Goal: Task Accomplishment & Management: Complete application form

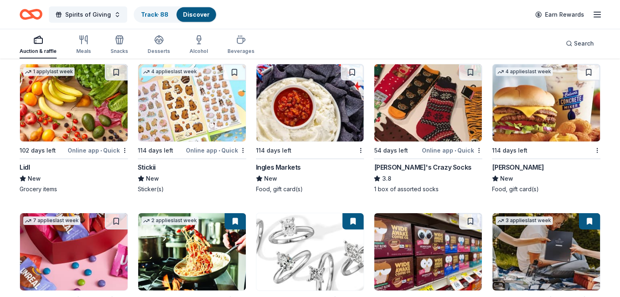
scroll to position [2530, 0]
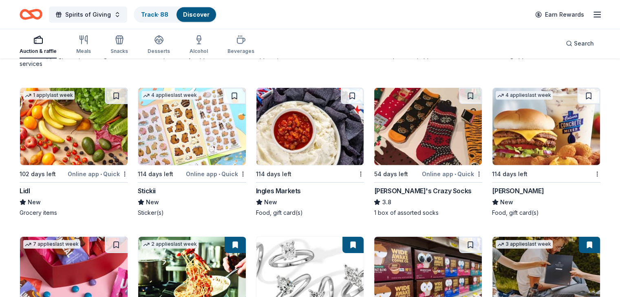
click at [329, 126] on img at bounding box center [310, 126] width 108 height 77
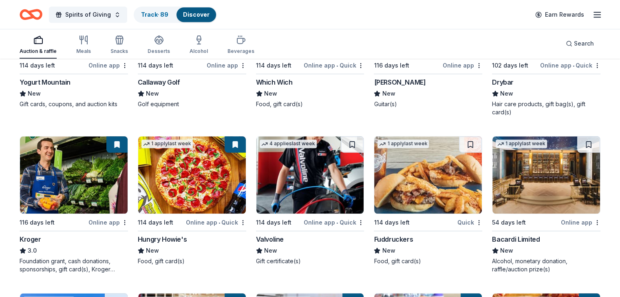
scroll to position [3880, 0]
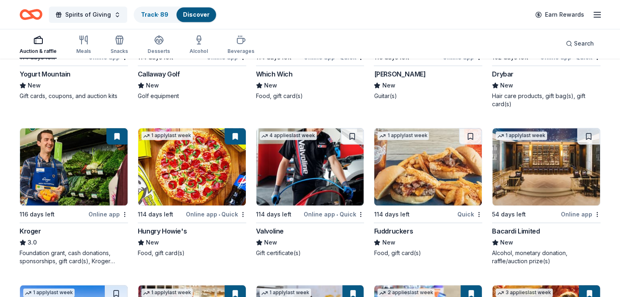
click at [435, 183] on img at bounding box center [428, 166] width 108 height 77
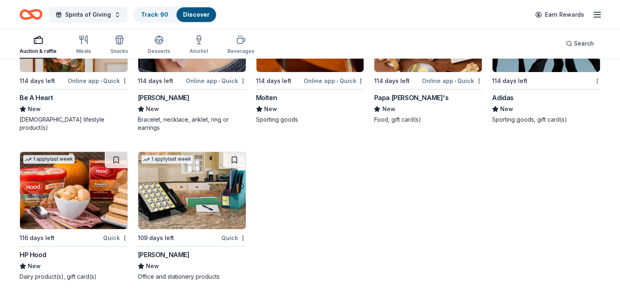
scroll to position [6510, 0]
click at [99, 192] on img at bounding box center [74, 190] width 108 height 77
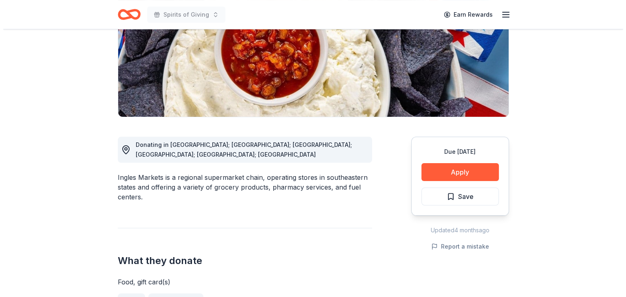
scroll to position [132, 0]
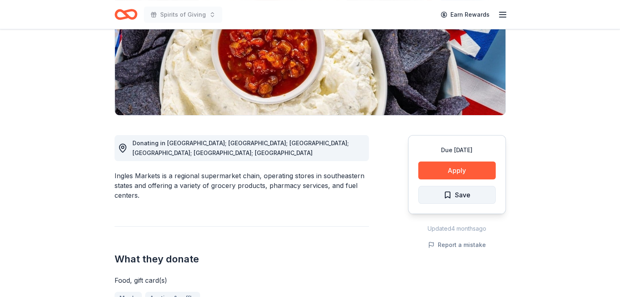
click at [461, 193] on span "Save" at bounding box center [462, 195] width 15 height 11
click at [470, 165] on html "Spirits of Giving Earn Rewards Due in 114 days Share Ingles Markets New Share D…" at bounding box center [310, 16] width 620 height 297
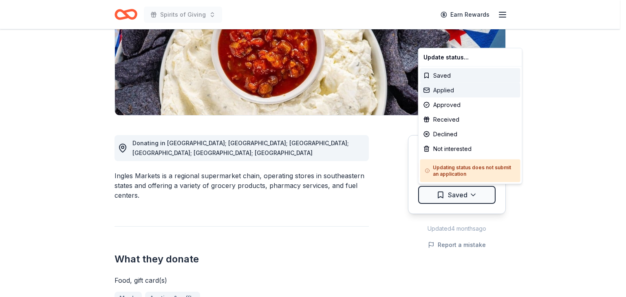
click at [449, 90] on div "Applied" at bounding box center [470, 90] width 100 height 15
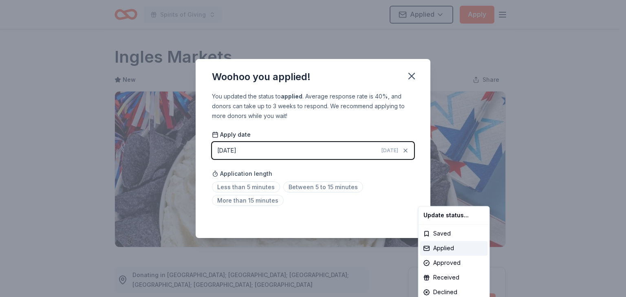
click at [332, 187] on html "Spirits of Giving Applied Apply Due in 114 days Share Ingles Markets New Share …" at bounding box center [313, 148] width 626 height 297
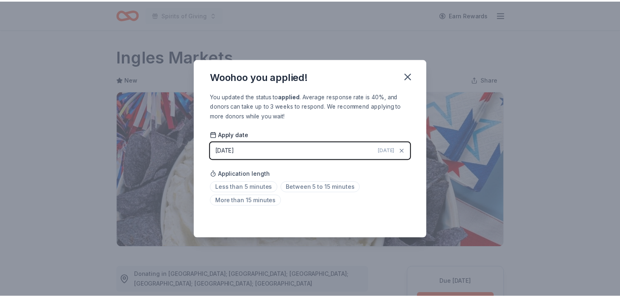
scroll to position [178, 0]
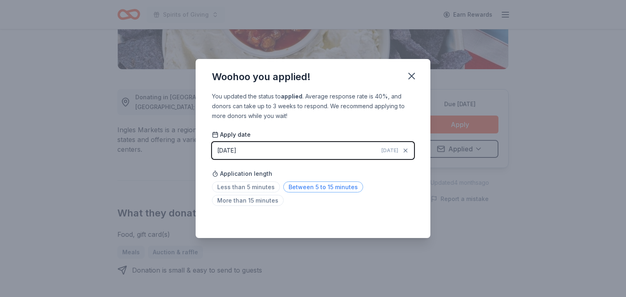
click at [326, 185] on span "Between 5 to 15 minutes" at bounding box center [323, 187] width 80 height 11
click at [411, 79] on icon "button" at bounding box center [411, 75] width 11 height 11
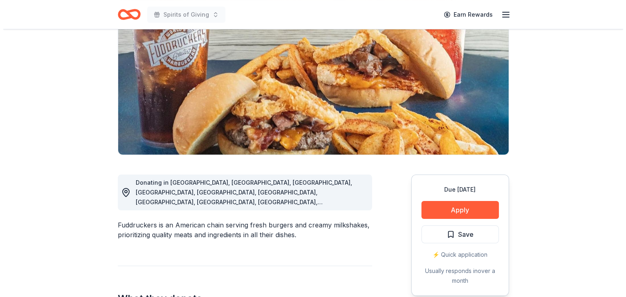
scroll to position [99, 0]
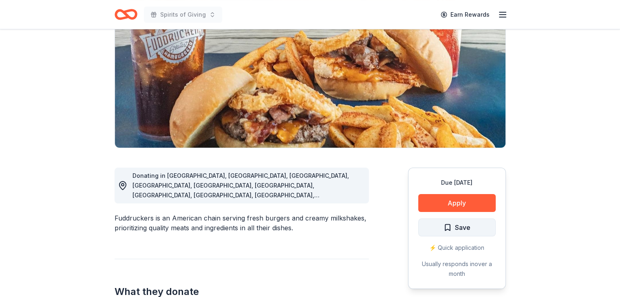
click at [458, 225] on span "Save" at bounding box center [462, 227] width 15 height 11
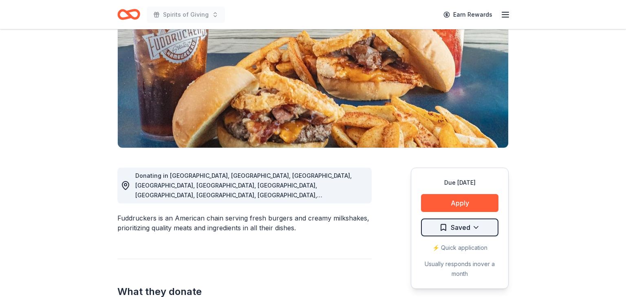
click at [473, 198] on html "Spirits of Giving Earn Rewards Due in 114 days Share Fuddruckers New 2 applies …" at bounding box center [313, 49] width 626 height 297
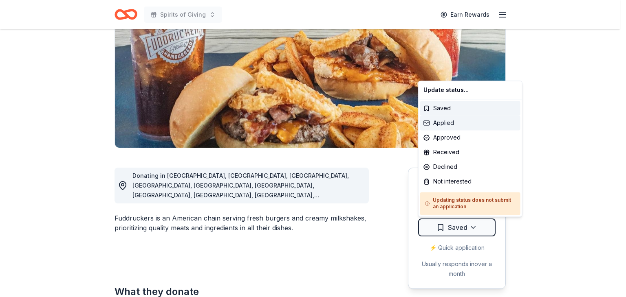
click at [450, 123] on div "Applied" at bounding box center [470, 123] width 100 height 15
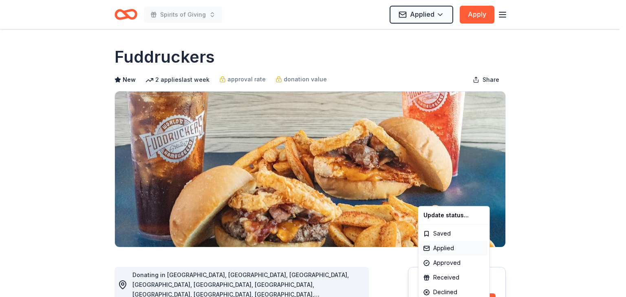
scroll to position [0, 0]
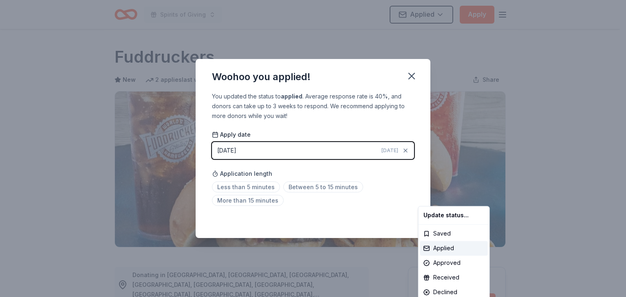
click at [337, 172] on html "Spirits of Giving Applied Apply Due in 114 days Share Fuddruckers New 2 applies…" at bounding box center [313, 148] width 626 height 297
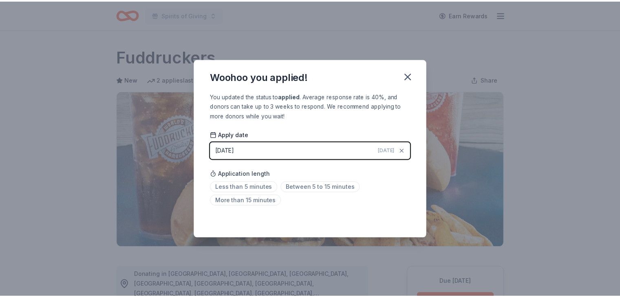
scroll to position [178, 0]
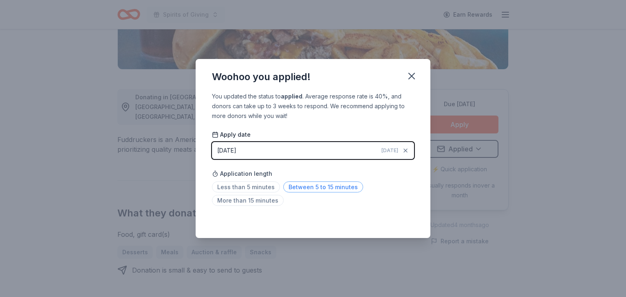
click at [332, 187] on span "Between 5 to 15 minutes" at bounding box center [323, 187] width 80 height 11
click at [412, 78] on icon "button" at bounding box center [411, 75] width 11 height 11
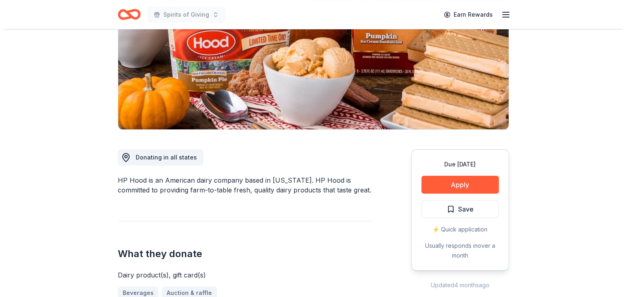
scroll to position [132, 0]
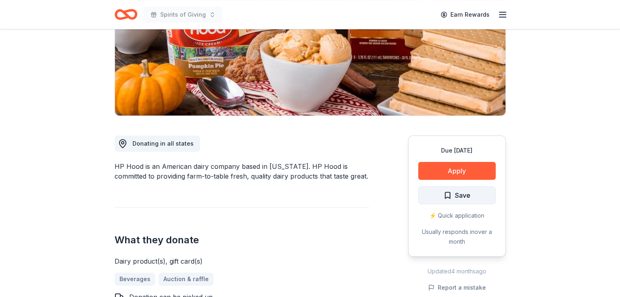
click at [449, 193] on span "Save" at bounding box center [456, 195] width 27 height 11
click at [471, 166] on html "Spirits of Giving Earn Rewards Due in 116 days Share HP Hood New • 1 reviews 1 …" at bounding box center [310, 16] width 620 height 297
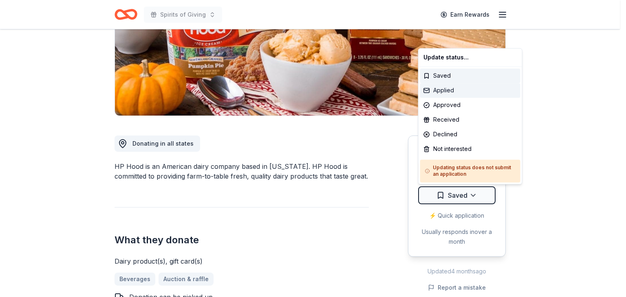
click at [450, 90] on div "Applied" at bounding box center [470, 90] width 100 height 15
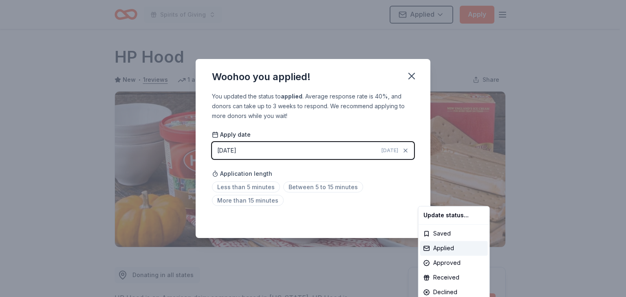
click at [383, 169] on html "Spirits of Giving Applied Apply Due in 116 days Share HP Hood New • 1 reviews 1…" at bounding box center [313, 148] width 626 height 297
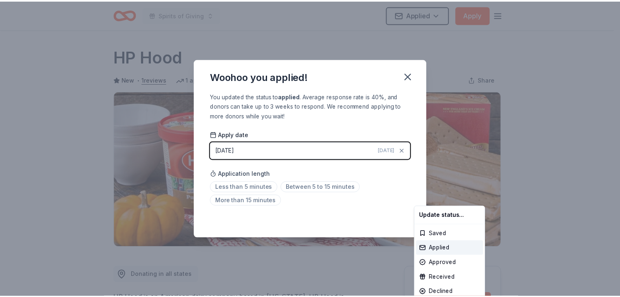
scroll to position [178, 0]
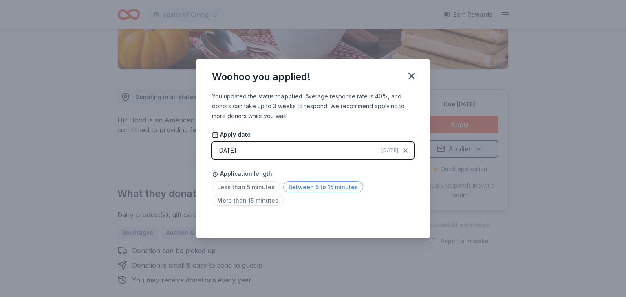
click at [334, 187] on span "Between 5 to 15 minutes" at bounding box center [323, 187] width 80 height 11
click at [413, 77] on icon "button" at bounding box center [411, 75] width 11 height 11
